Goal: Obtain resource: Obtain resource

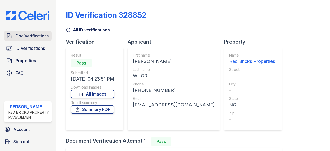
scroll to position [26, 0]
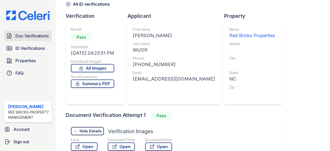
click at [31, 33] on span "Doc Verifications" at bounding box center [31, 36] width 33 height 6
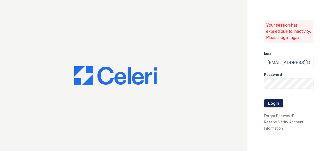
click at [269, 107] on button "Login" at bounding box center [273, 103] width 19 height 8
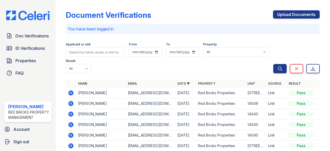
scroll to position [26, 0]
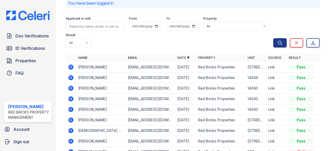
click at [72, 78] on icon at bounding box center [71, 77] width 5 height 5
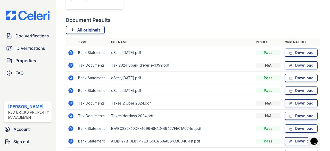
scroll to position [207, 0]
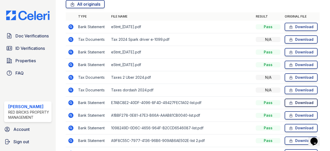
click at [295, 99] on link "Download" at bounding box center [301, 103] width 33 height 8
drag, startPoint x: 299, startPoint y: 45, endPoint x: 298, endPoint y: 48, distance: 2.9
click at [299, 111] on link "Download" at bounding box center [301, 115] width 33 height 8
click at [296, 124] on link "Download" at bounding box center [301, 128] width 33 height 8
click at [297, 137] on link "Download" at bounding box center [301, 141] width 33 height 8
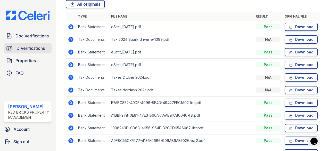
click at [36, 45] on span "ID Verifications" at bounding box center [29, 48] width 29 height 6
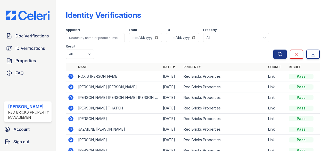
click at [70, 76] on icon at bounding box center [70, 75] width 1 height 1
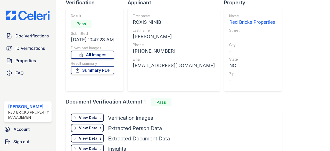
scroll to position [73, 0]
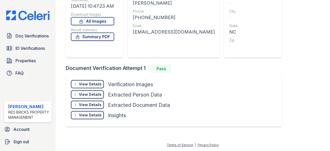
click at [88, 84] on div "View Details" at bounding box center [90, 84] width 23 height 5
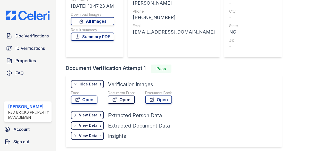
click at [120, 99] on link "Open" at bounding box center [121, 100] width 27 height 8
click at [41, 33] on span "Doc Verifications" at bounding box center [31, 36] width 33 height 6
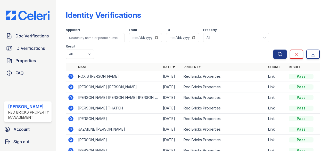
click at [70, 87] on icon at bounding box center [71, 87] width 6 height 6
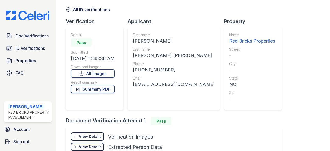
scroll to position [52, 0]
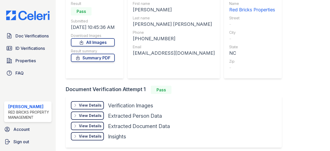
click at [93, 105] on div "View Details" at bounding box center [90, 105] width 23 height 5
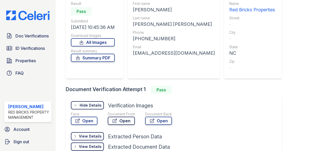
click at [119, 120] on link "Open" at bounding box center [121, 121] width 27 height 8
click at [36, 45] on span "ID Verifications" at bounding box center [29, 48] width 29 height 6
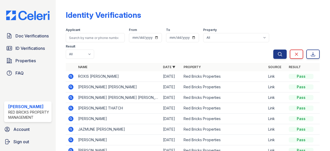
click at [71, 96] on icon at bounding box center [71, 97] width 6 height 6
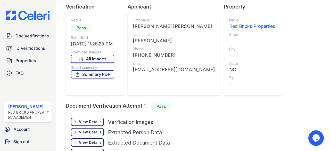
scroll to position [52, 0]
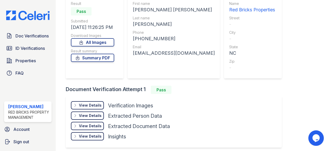
click at [85, 103] on div "View Details" at bounding box center [90, 105] width 23 height 5
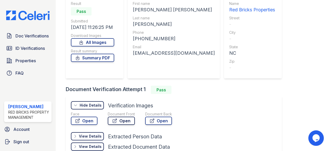
click at [117, 119] on icon at bounding box center [115, 121] width 4 height 4
